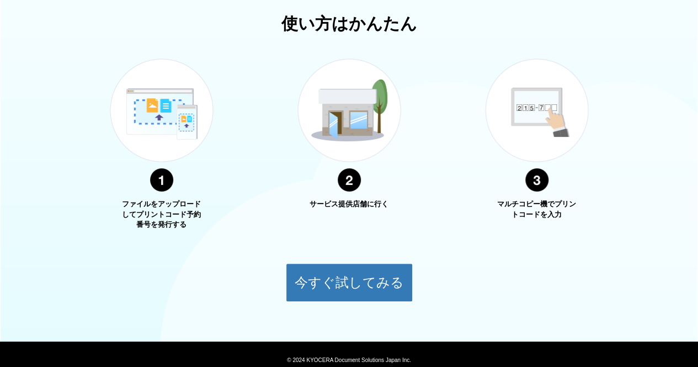
scroll to position [426, 0]
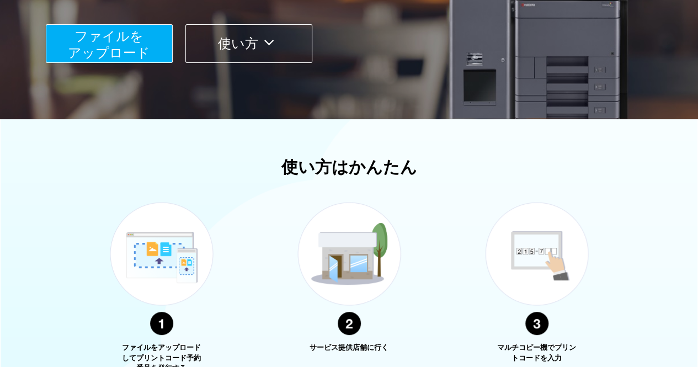
scroll to position [205, 0]
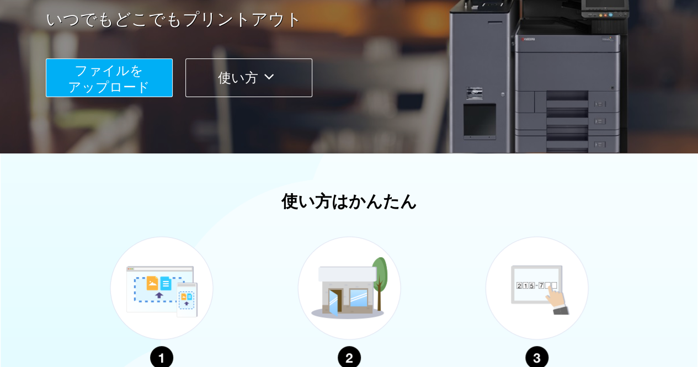
click at [232, 82] on button "使い方" at bounding box center [248, 78] width 127 height 39
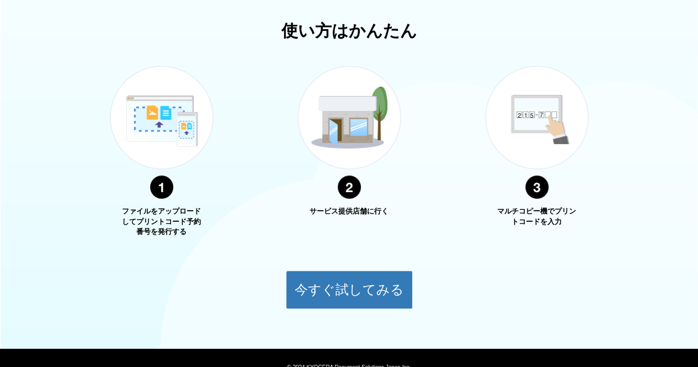
scroll to position [397, 0]
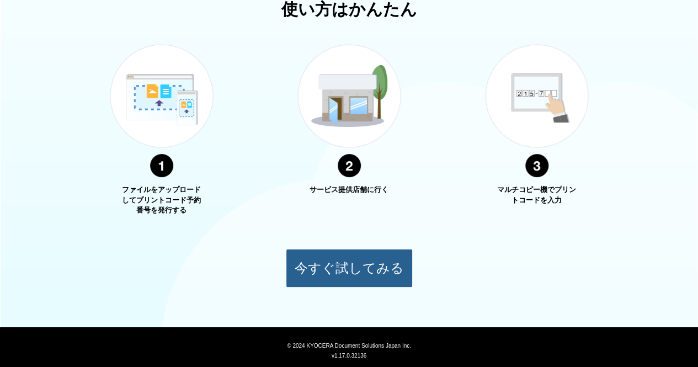
click at [339, 270] on button "今すぐ試してみる" at bounding box center [349, 268] width 127 height 39
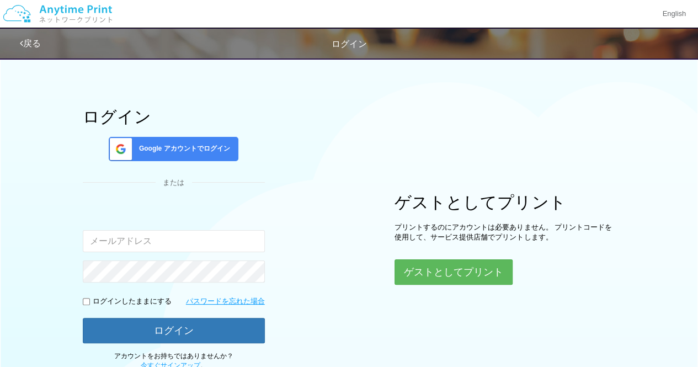
scroll to position [95, 0]
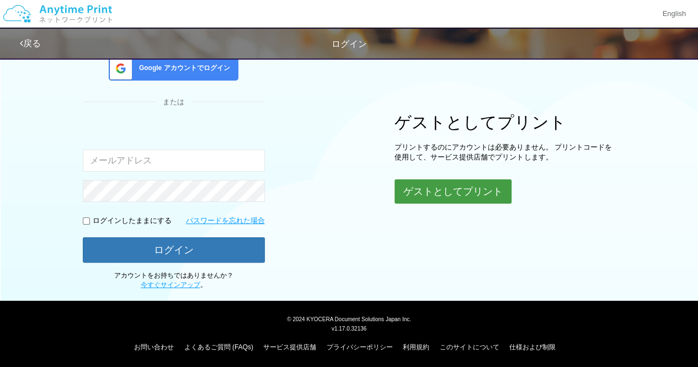
click at [453, 194] on button "ゲストとしてプリント" at bounding box center [453, 191] width 117 height 24
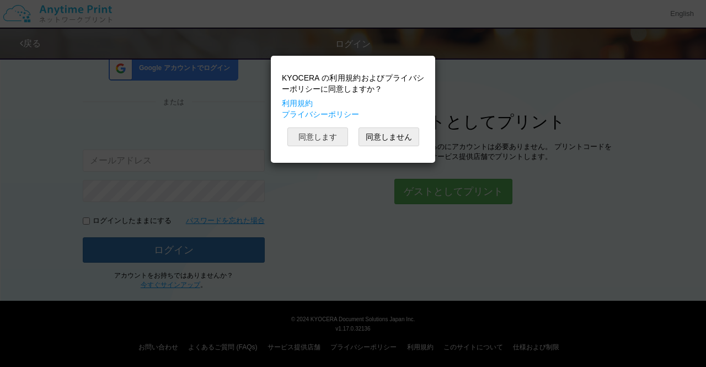
click at [322, 131] on button "同意します" at bounding box center [318, 136] width 61 height 19
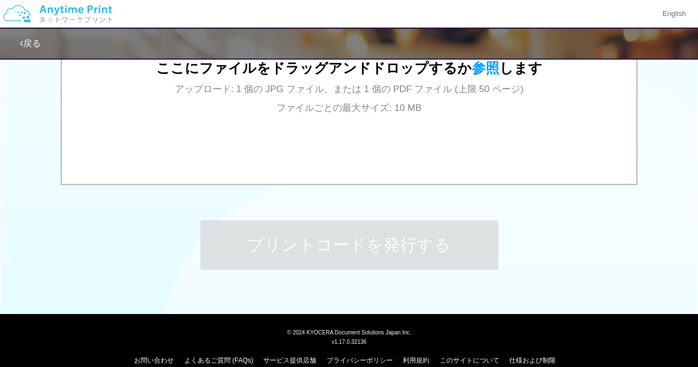
scroll to position [472, 0]
